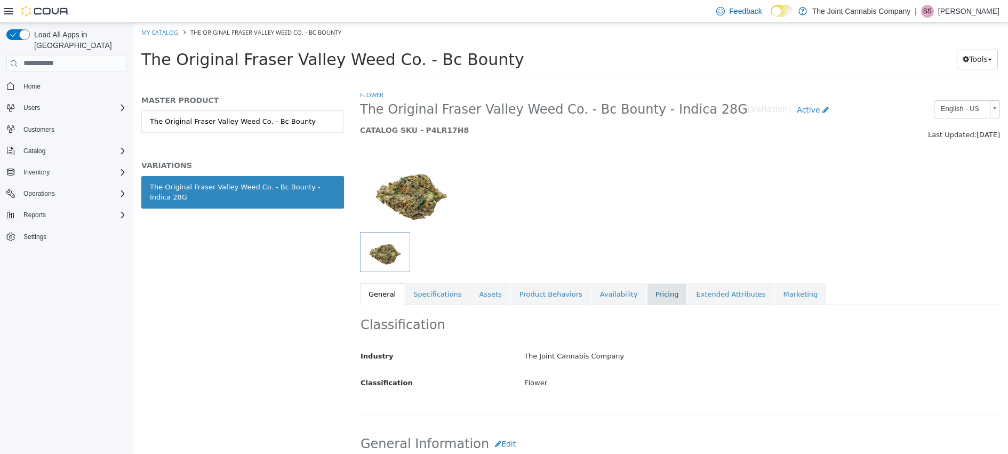
click at [659, 288] on link "Pricing" at bounding box center [667, 294] width 41 height 22
